Goal: Use online tool/utility: Use online tool/utility

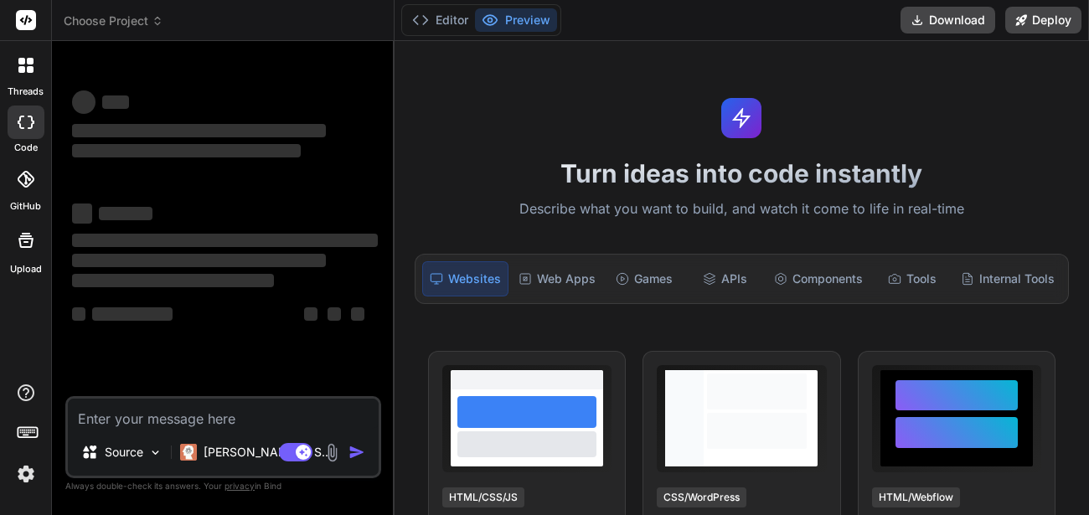
type textarea "x"
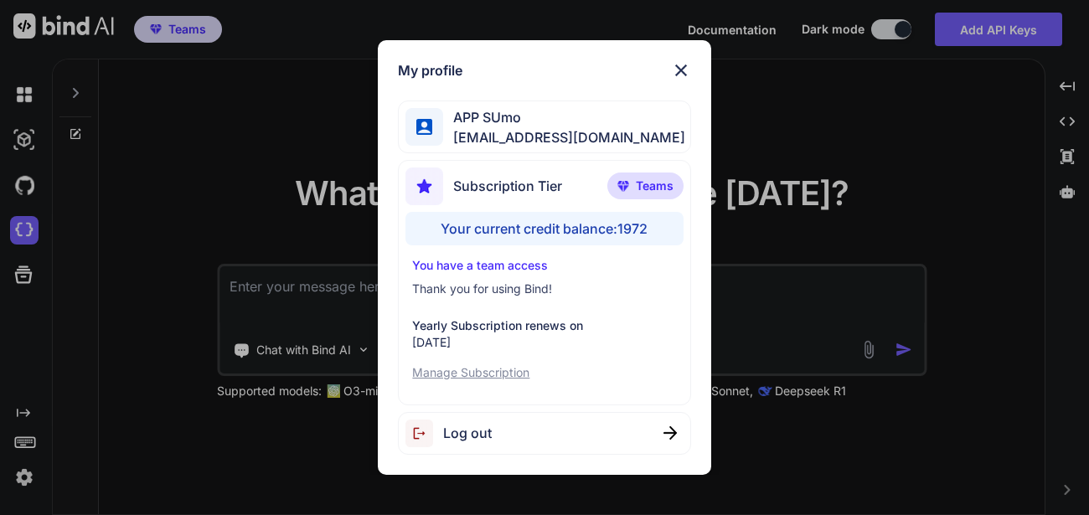
click at [680, 69] on img at bounding box center [681, 70] width 20 height 20
